Goal: Task Accomplishment & Management: Manage account settings

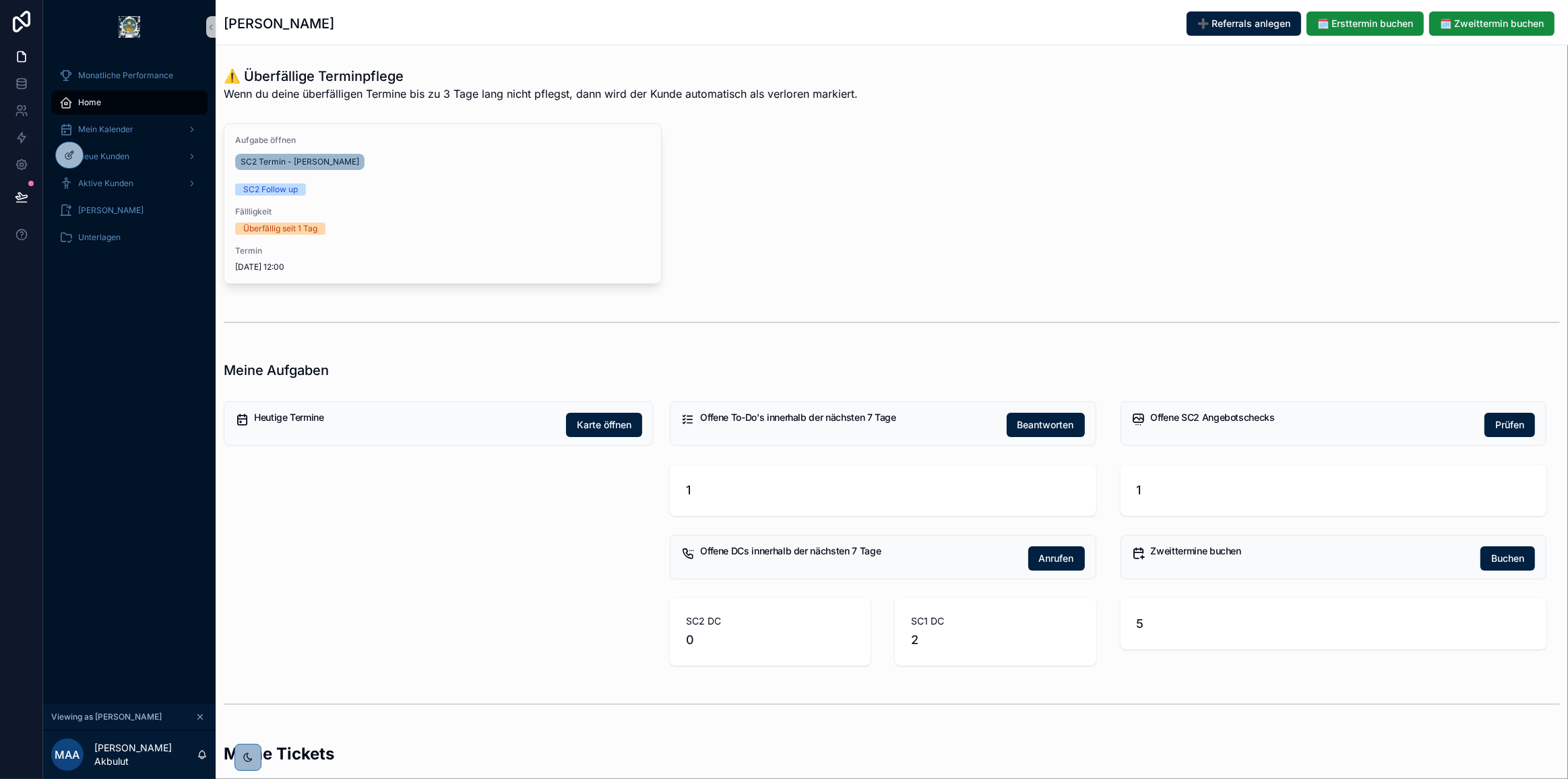
click at [197, 717] on icon "scrollable content" at bounding box center [200, 716] width 9 height 9
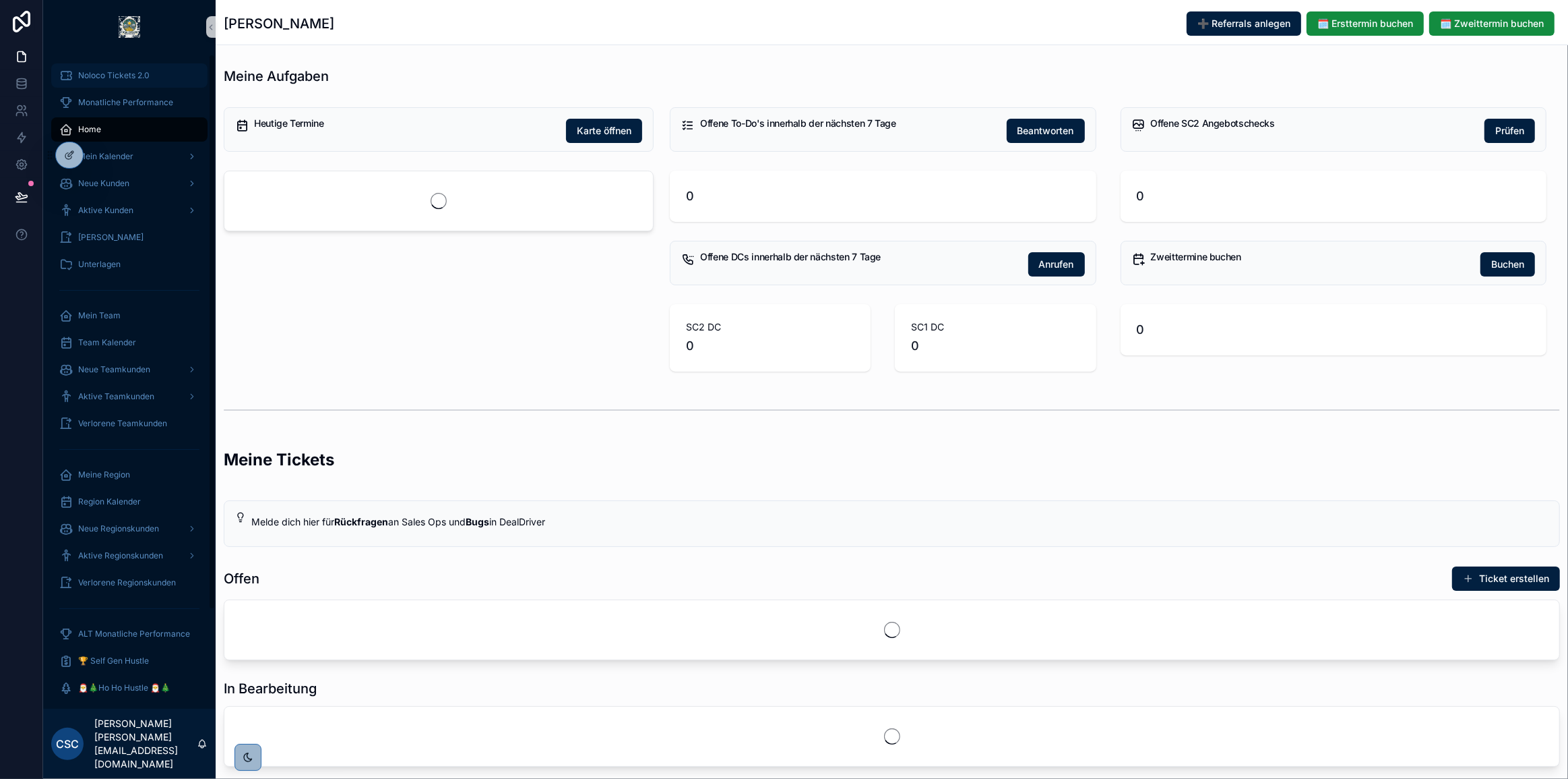
click at [111, 76] on span "Noloco Tickets 2.0" at bounding box center [113, 75] width 72 height 11
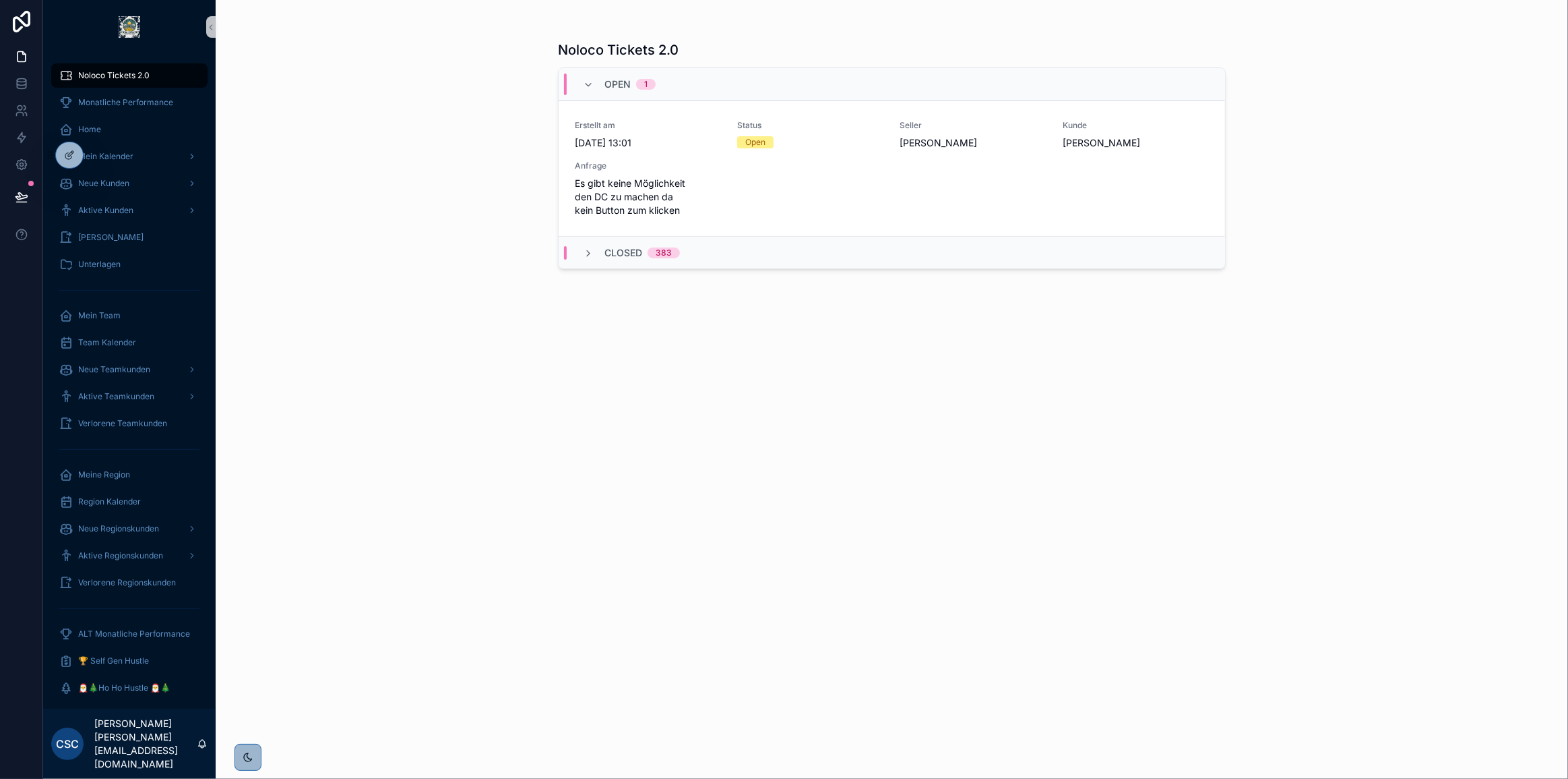
click at [867, 461] on div "Noloco Tickets 2.0 Open 1 Erstellt am 9.9.2025 13:01 Status Open Seller Kevin K…" at bounding box center [891, 397] width 668 height 730
click at [1151, 175] on span "In Bearbeitung setzen" at bounding box center [1169, 171] width 82 height 11
click at [973, 177] on span "Kunde öffnen" at bounding box center [986, 171] width 52 height 11
click at [612, 441] on div "Noloco Tickets 2.0 In Progress 1 Erstellt am 9.9.2025 13:01 Status In Progress …" at bounding box center [891, 397] width 668 height 730
